Goal: Navigation & Orientation: Find specific page/section

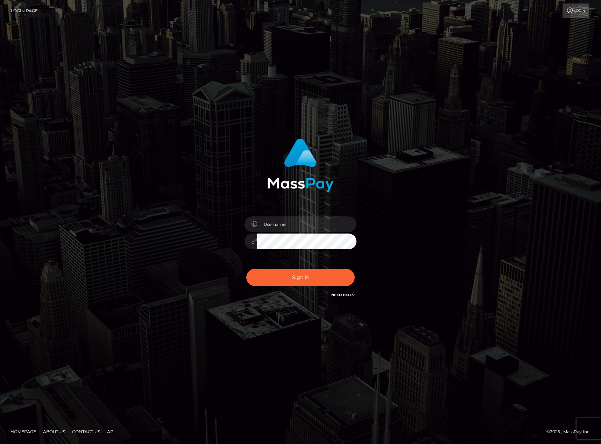
type input "karl.cope"
click at [290, 267] on div "Sign in Need Help?" at bounding box center [300, 280] width 122 height 31
click at [291, 278] on button "Sign in" at bounding box center [300, 277] width 108 height 17
type input "[PERSON_NAME].[PERSON_NAME]"
click at [286, 274] on button "Sign in" at bounding box center [300, 277] width 108 height 17
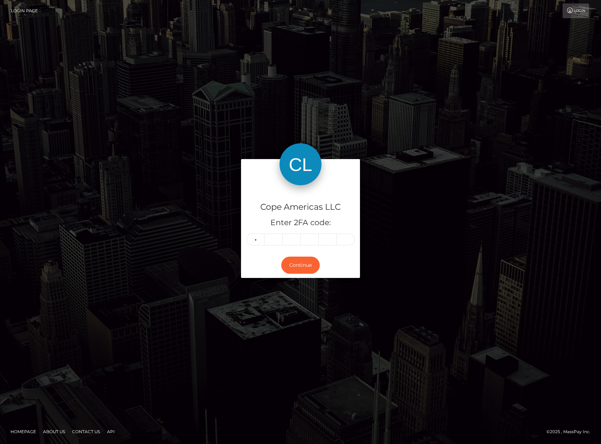
type input "2"
type input "7"
type input "9"
type input "6"
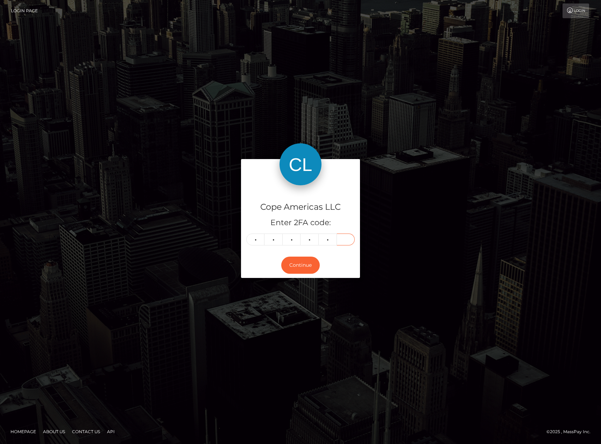
type input "1"
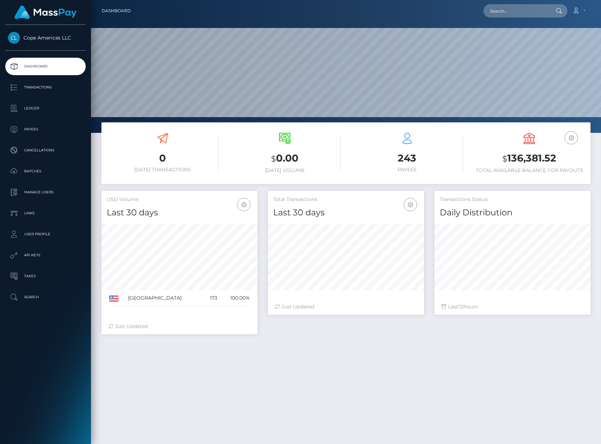
scroll to position [124, 156]
click at [47, 132] on p "Payees" at bounding box center [45, 129] width 75 height 10
